Goal: Transaction & Acquisition: Obtain resource

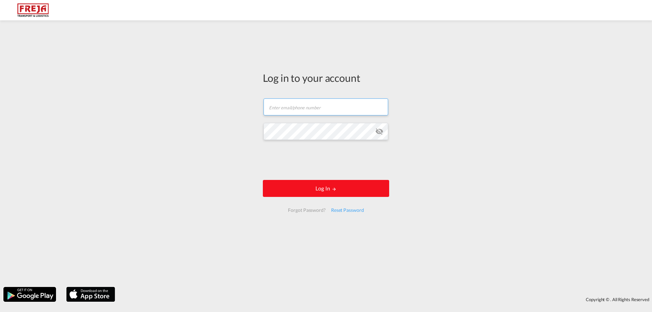
type input "[EMAIL_ADDRESS][DOMAIN_NAME]"
click at [326, 191] on button "Log In" at bounding box center [326, 188] width 126 height 17
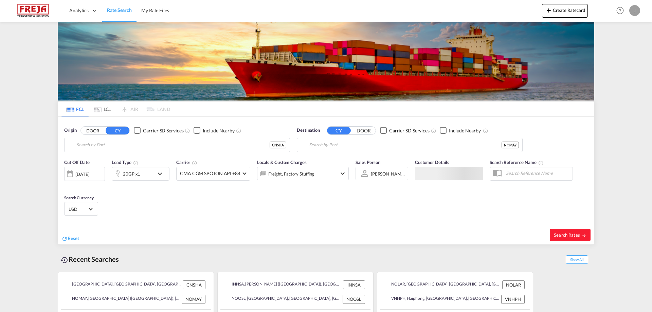
type input "[GEOGRAPHIC_DATA], [GEOGRAPHIC_DATA]"
type input "[PERSON_NAME] (Maaloy), NOMAY"
click at [74, 237] on span "Reset" at bounding box center [74, 238] width 12 height 6
click at [108, 146] on body "Analytics Reports Dashboard Rate Search My Rate Files Analytics" at bounding box center [326, 156] width 652 height 312
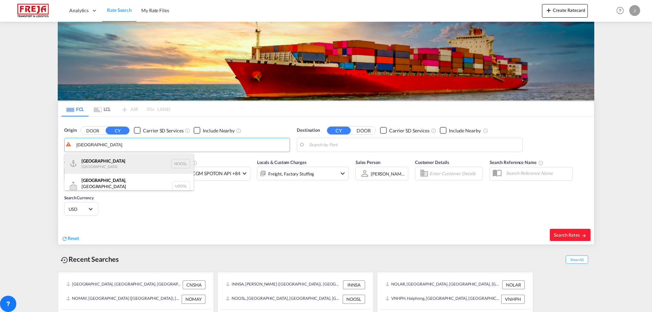
click at [104, 159] on div "[GEOGRAPHIC_DATA] [GEOGRAPHIC_DATA] NOOSL" at bounding box center [129, 164] width 129 height 20
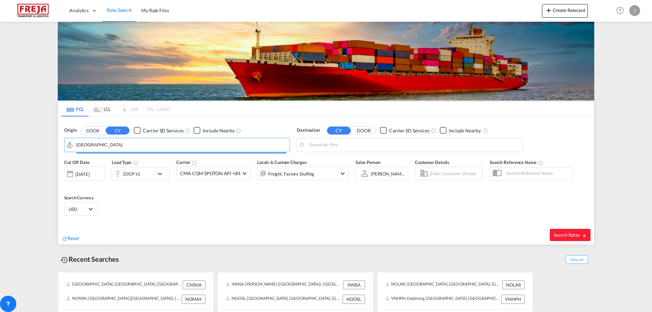
type input "[GEOGRAPHIC_DATA], NOOSL"
click at [356, 143] on body "Analytics Reports Dashboard Rate Search My Rate Files Analytics" at bounding box center [326, 156] width 652 height 312
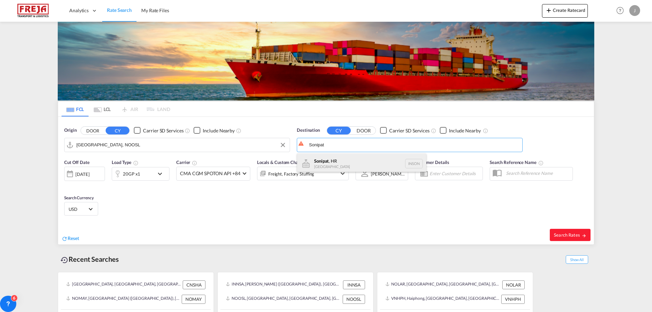
click at [335, 159] on div "Sonipat , HR [GEOGRAPHIC_DATA] INSON" at bounding box center [361, 164] width 129 height 20
type input "Sonipat, HR, INSON"
click at [161, 172] on md-icon "icon-chevron-down" at bounding box center [162, 174] width 12 height 8
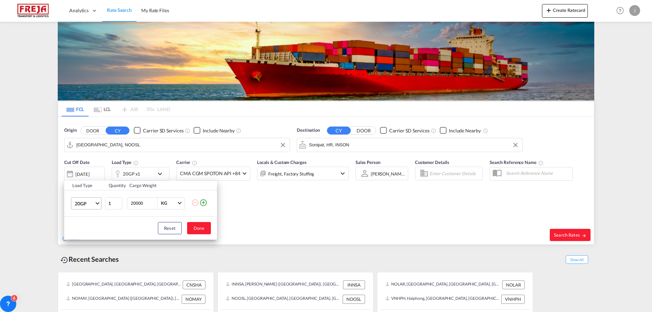
click at [97, 202] on span "Choose: \a20GP" at bounding box center [97, 203] width 4 height 4
click at [85, 236] on div "40HC" at bounding box center [81, 236] width 13 height 7
click at [203, 229] on button "Done" at bounding box center [199, 228] width 24 height 12
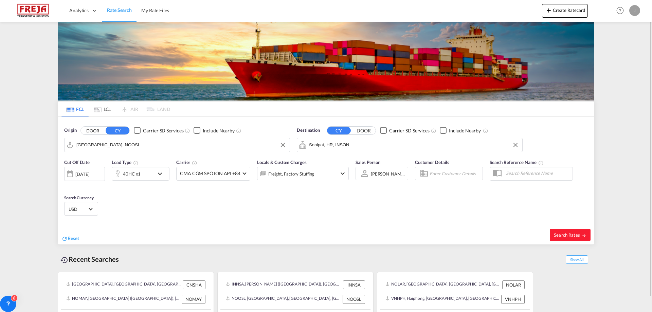
click at [78, 173] on div "[DATE]" at bounding box center [82, 174] width 14 height 6
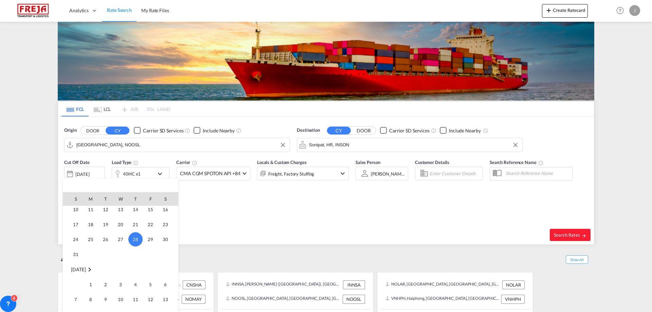
scroll to position [338, 0]
click at [120, 250] on span "3" at bounding box center [121, 251] width 14 height 14
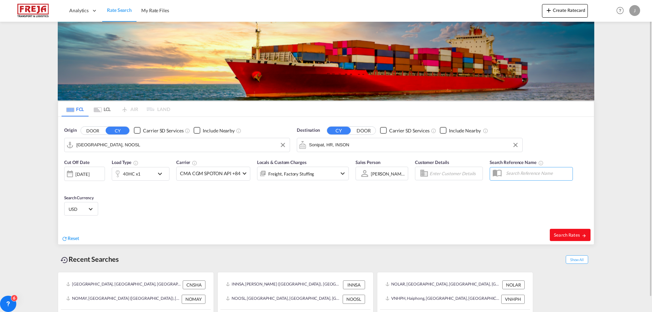
click at [570, 234] on span "Search Rates" at bounding box center [570, 234] width 33 height 5
type input "NOOSL to INSON / [DATE]"
